Goal: Task Accomplishment & Management: Manage account settings

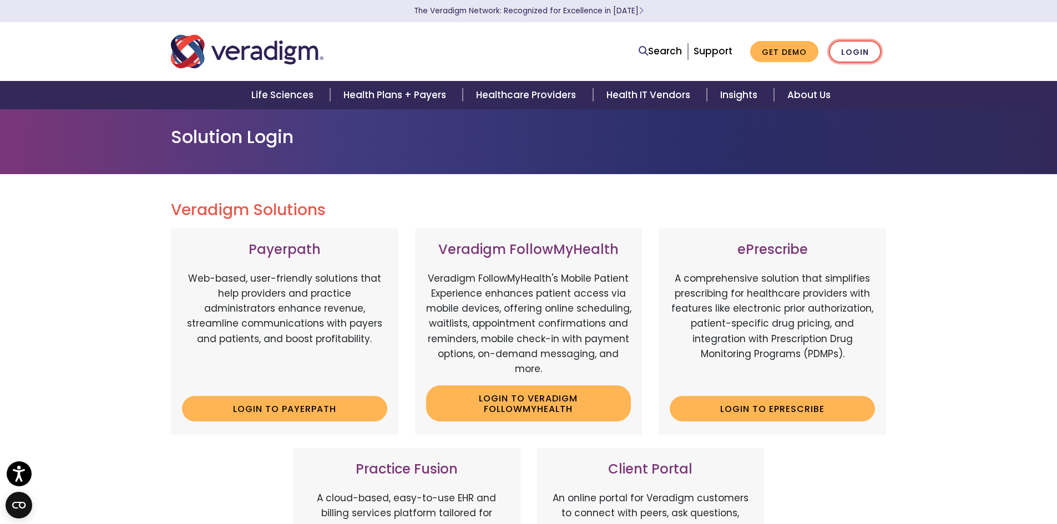
click at [849, 55] on link "Login" at bounding box center [855, 51] width 52 height 23
click at [868, 49] on link "Login" at bounding box center [855, 51] width 52 height 23
click at [864, 52] on link "Login" at bounding box center [855, 51] width 52 height 23
